Goal: Task Accomplishment & Management: Use online tool/utility

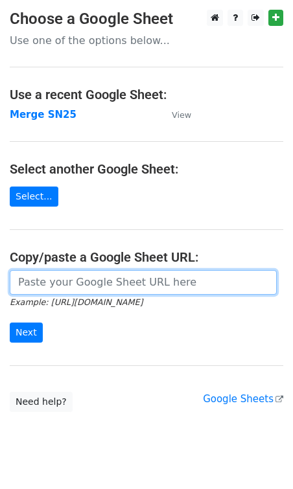
click at [38, 293] on input "url" at bounding box center [143, 282] width 267 height 25
paste input "https://docs.google.com/spreadsheets/d/1zx5tf50yHcr26MFHuB5qwV6RG30ecsDAdKtfIdN…"
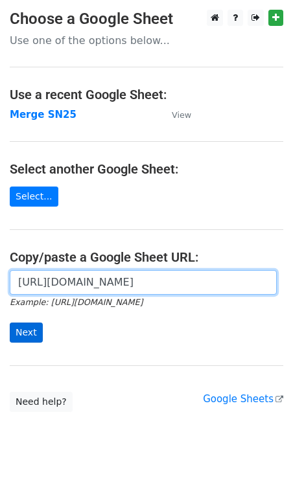
type input "https://docs.google.com/spreadsheets/d/1zx5tf50yHcr26MFHuB5qwV6RG30ecsDAdKtfIdN…"
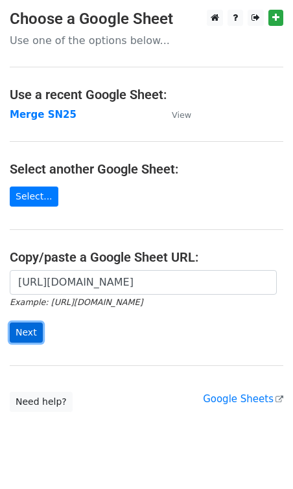
click at [32, 337] on input "Next" at bounding box center [26, 332] width 33 height 20
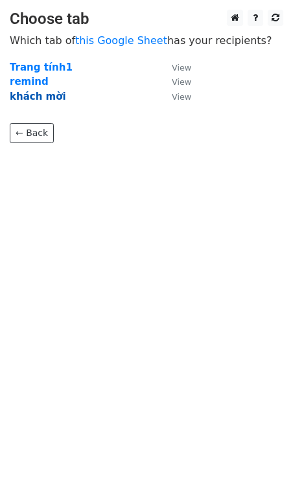
click at [37, 100] on strong "khách mời" at bounding box center [38, 97] width 56 height 12
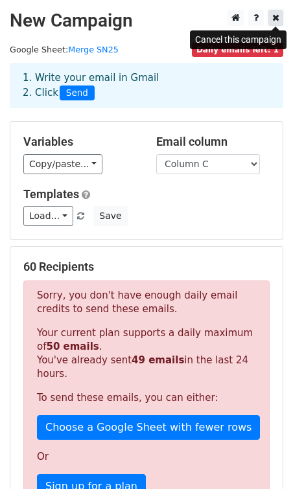
click at [272, 20] on icon at bounding box center [275, 17] width 7 height 9
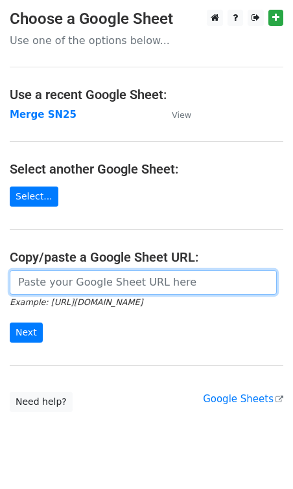
click at [146, 281] on input "url" at bounding box center [143, 282] width 267 height 25
paste input "https://docs.google.com/spreadsheets/d/1zx5tf50yHcr26MFHuB5qwV6RG30ecsDAdKtfIdN…"
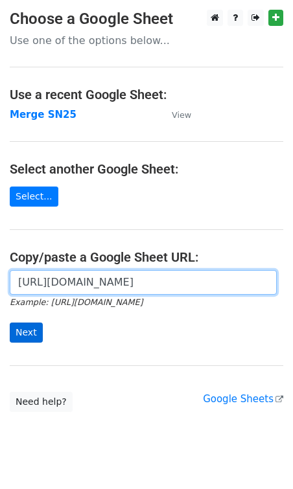
type input "https://docs.google.com/spreadsheets/d/1zx5tf50yHcr26MFHuB5qwV6RG30ecsDAdKtfIdN…"
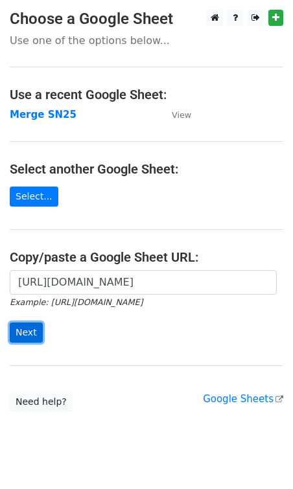
scroll to position [0, 0]
click at [27, 335] on input "Next" at bounding box center [26, 332] width 33 height 20
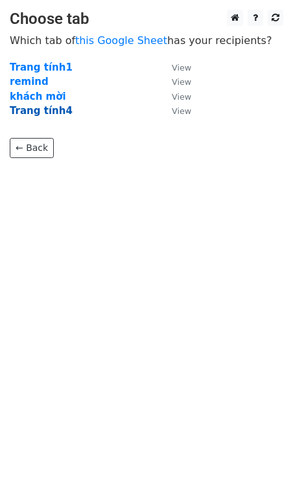
click at [49, 113] on strong "Trang tính4" at bounding box center [41, 111] width 63 height 12
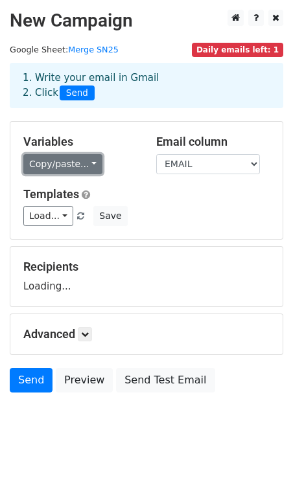
click at [64, 163] on link "Copy/paste..." at bounding box center [62, 164] width 79 height 20
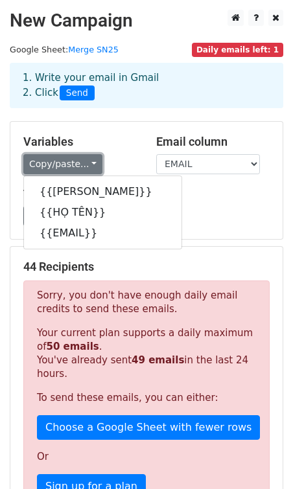
click at [88, 157] on link "Copy/paste..." at bounding box center [62, 164] width 79 height 20
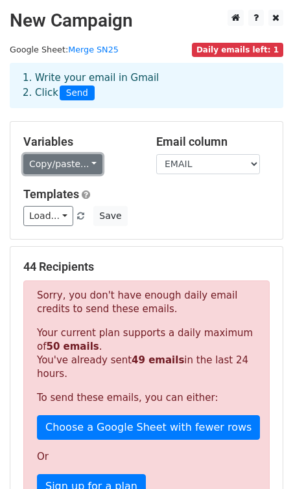
click at [87, 169] on link "Copy/paste..." at bounding box center [62, 164] width 79 height 20
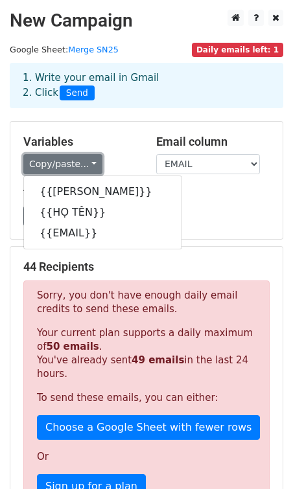
click at [93, 159] on link "Copy/paste..." at bounding box center [62, 164] width 79 height 20
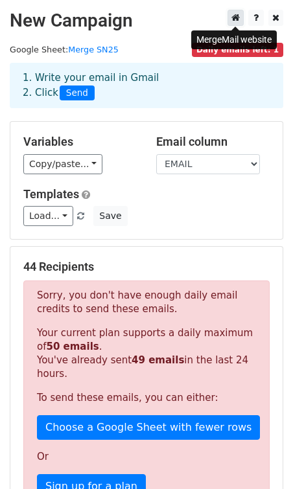
click at [236, 16] on icon at bounding box center [235, 17] width 8 height 9
click at [274, 13] on link at bounding box center [275, 18] width 15 height 16
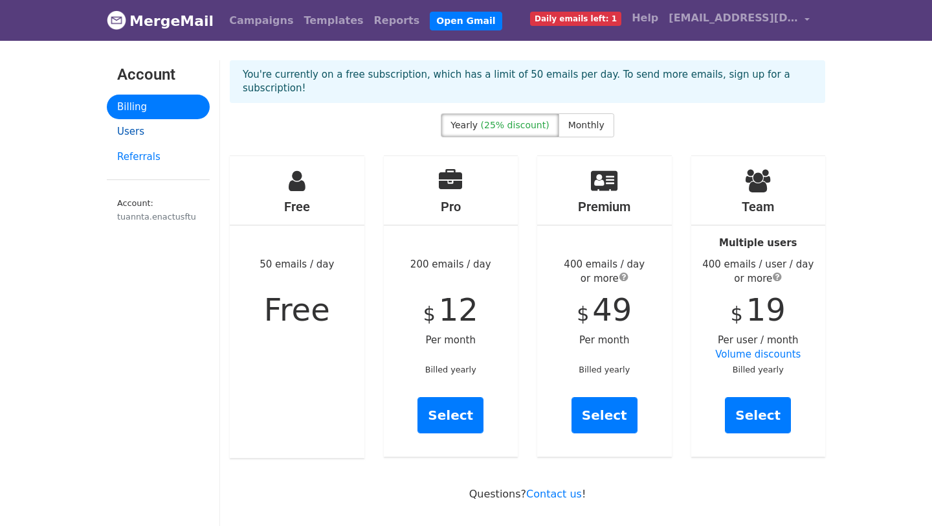
click at [160, 137] on link "Users" at bounding box center [158, 131] width 103 height 25
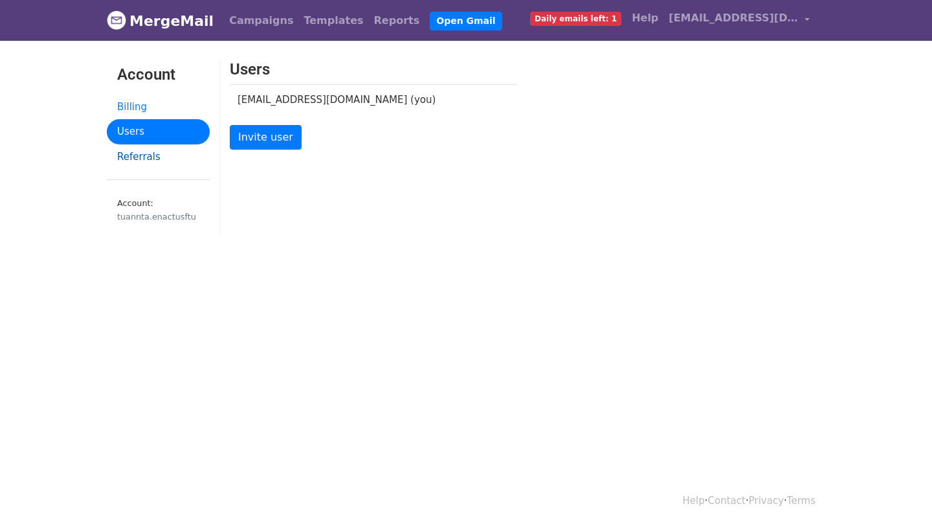
click at [159, 155] on link "Referrals" at bounding box center [158, 156] width 103 height 25
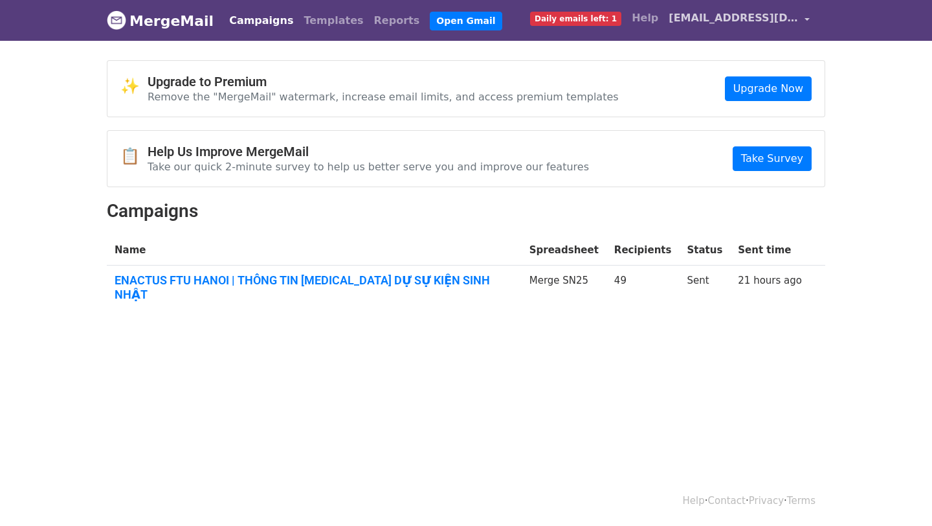
click at [732, 17] on span "tuannta.enactusftu@gmail.com" at bounding box center [733, 18] width 129 height 16
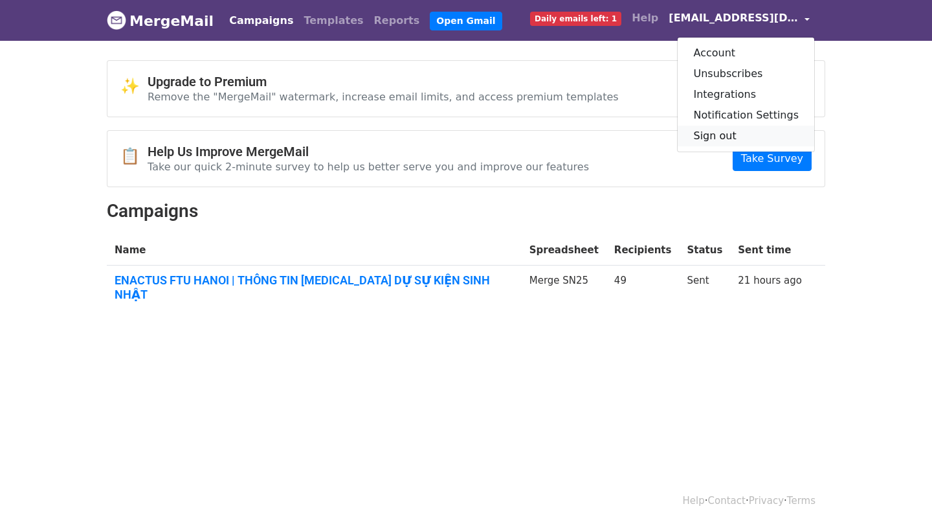
click at [724, 132] on link "Sign out" at bounding box center [746, 136] width 137 height 21
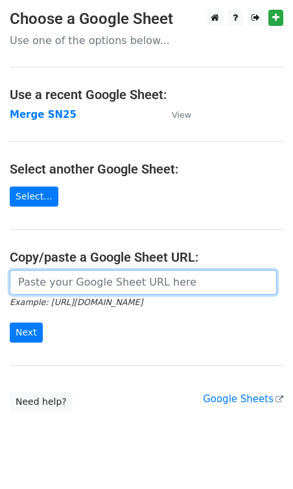
click at [57, 290] on input "url" at bounding box center [143, 282] width 267 height 25
paste input "[URL][DOMAIN_NAME]"
type input "[URL][DOMAIN_NAME]"
click at [10, 322] on input "Next" at bounding box center [26, 332] width 33 height 20
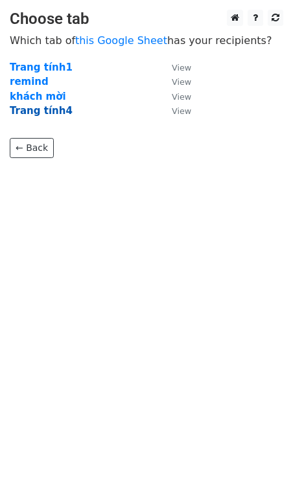
click at [54, 113] on strong "Trang tính4" at bounding box center [41, 111] width 63 height 12
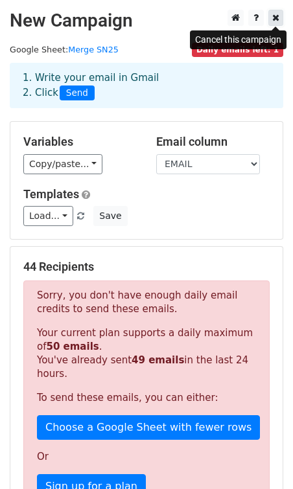
click at [274, 17] on icon at bounding box center [275, 17] width 7 height 9
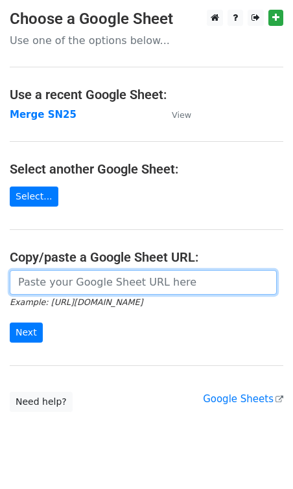
click at [183, 288] on input "url" at bounding box center [143, 282] width 267 height 25
paste input "[URL][DOMAIN_NAME]"
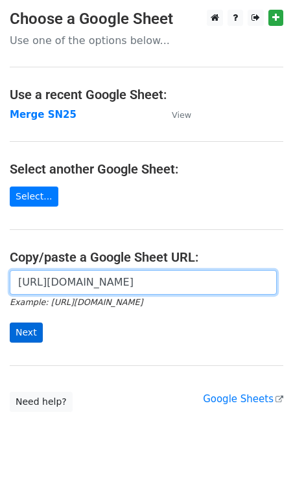
type input "https://docs.google.com/spreadsheets/d/1zx5tf50yHcr26MFHuB5qwV6RG30ecsDAdKtfIdN…"
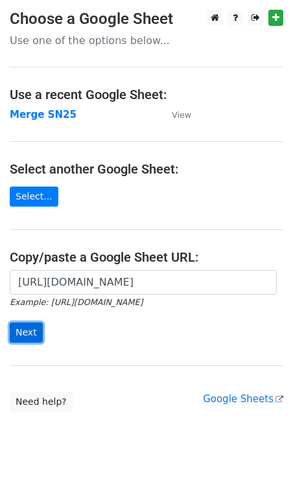
click at [29, 328] on input "Next" at bounding box center [26, 332] width 33 height 20
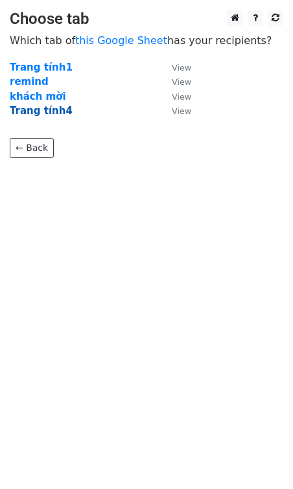
click at [55, 109] on strong "Trang tính4" at bounding box center [41, 111] width 63 height 12
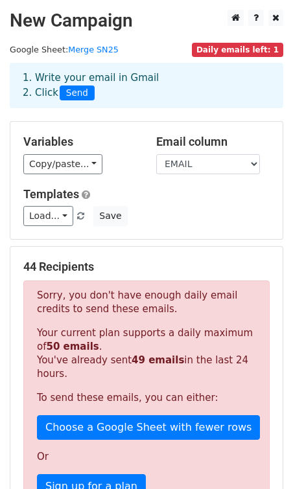
click at [219, 46] on span "Daily emails left: 1" at bounding box center [237, 50] width 91 height 14
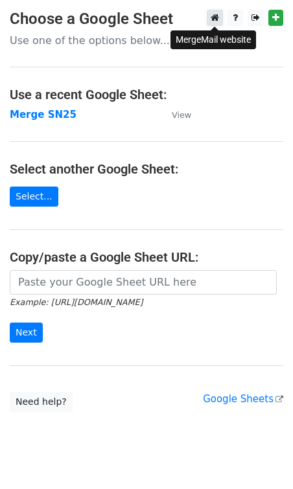
click at [217, 22] on icon at bounding box center [214, 17] width 8 height 9
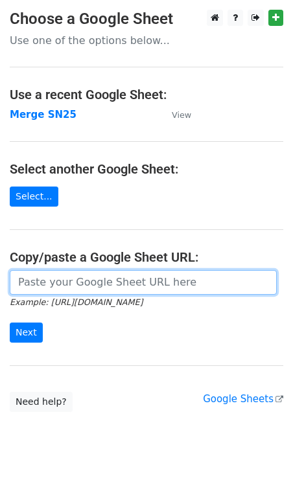
click at [48, 282] on input "url" at bounding box center [143, 282] width 267 height 25
paste input "[URL][DOMAIN_NAME]"
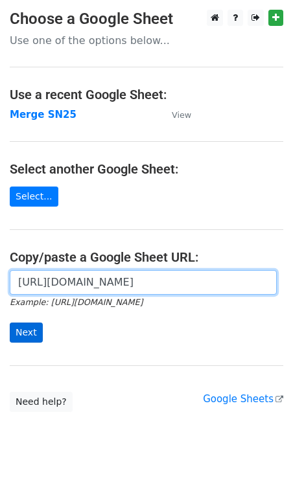
type input "[URL][DOMAIN_NAME]"
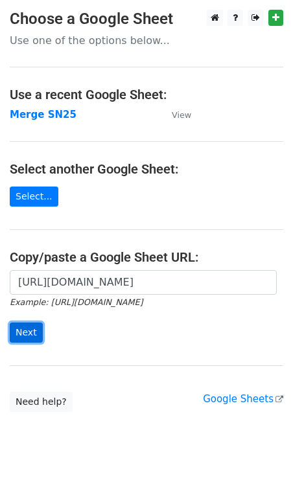
scroll to position [0, 0]
click at [30, 334] on input "Next" at bounding box center [26, 332] width 33 height 20
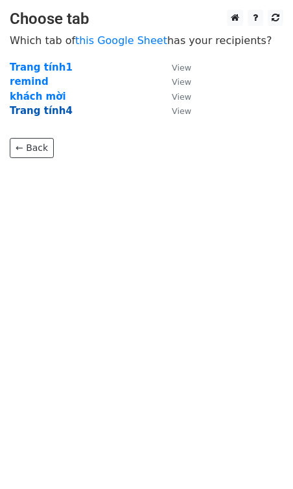
click at [38, 111] on strong "Trang tính4" at bounding box center [41, 111] width 63 height 12
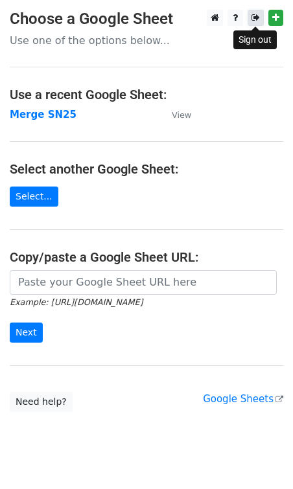
click at [254, 19] on icon at bounding box center [255, 17] width 8 height 9
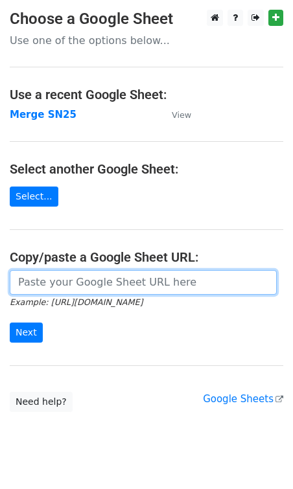
click at [129, 284] on input "url" at bounding box center [143, 282] width 267 height 25
paste input "[URL][DOMAIN_NAME]"
type input "[URL][DOMAIN_NAME]"
click at [10, 322] on input "Next" at bounding box center [26, 332] width 33 height 20
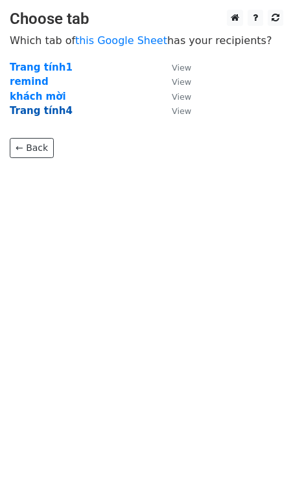
click at [57, 112] on strong "Trang tính4" at bounding box center [41, 111] width 63 height 12
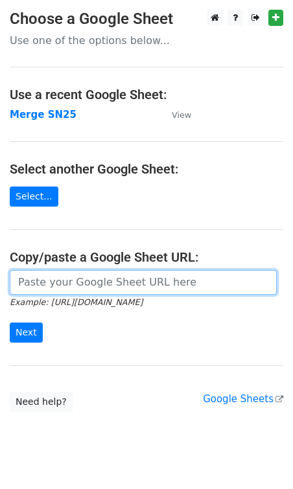
click at [93, 282] on input "url" at bounding box center [143, 282] width 267 height 25
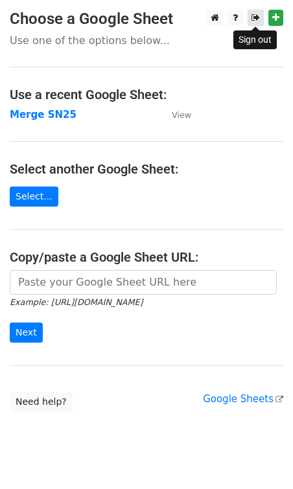
click at [252, 16] on icon at bounding box center [255, 17] width 8 height 9
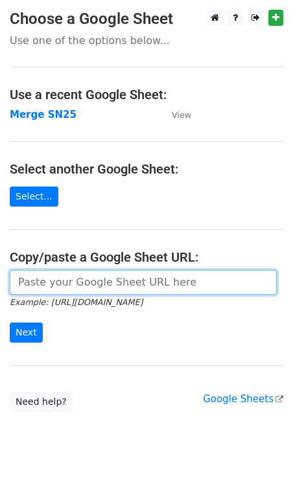
click at [135, 283] on input "url" at bounding box center [143, 282] width 267 height 25
paste input "[URL][DOMAIN_NAME]"
type input "https://docs.google.com/spreadsheets/d/1zx5tf50yHcr26MFHuB5qwV6RG30ecsDAdKtfIdN…"
click at [10, 322] on input "Next" at bounding box center [26, 332] width 33 height 20
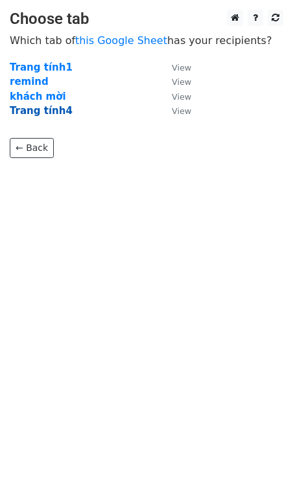
click at [54, 111] on strong "Trang tính4" at bounding box center [41, 111] width 63 height 12
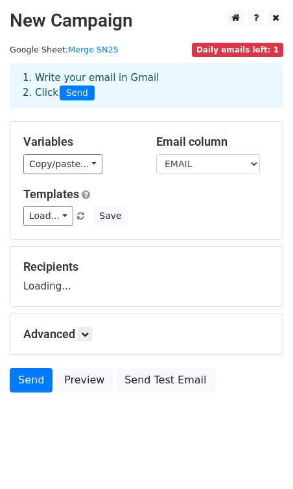
click at [261, 49] on span "Daily emails left: 1" at bounding box center [237, 50] width 91 height 14
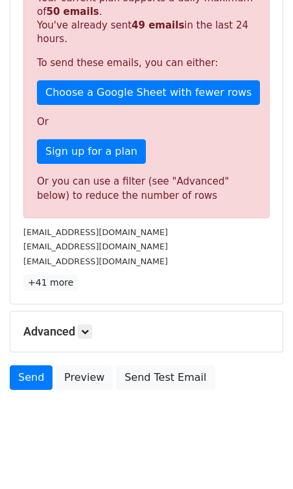
scroll to position [346, 0]
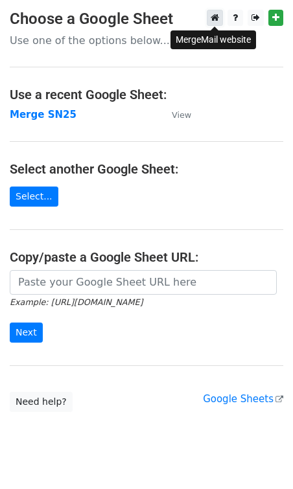
click at [217, 17] on icon at bounding box center [214, 17] width 8 height 9
